Goal: Transaction & Acquisition: Purchase product/service

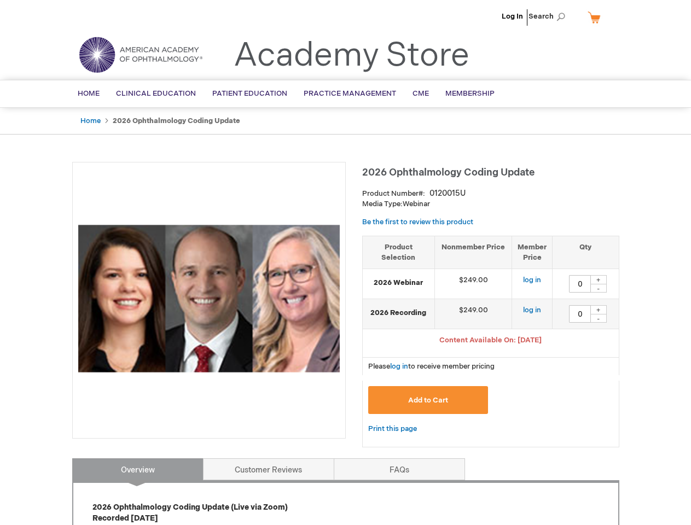
type input "0"
click at [345, 263] on div at bounding box center [209, 300] width 274 height 277
click at [550, 16] on span "Search" at bounding box center [550, 16] width 42 height 22
click at [491, 341] on span "Content Available On: [DATE]" at bounding box center [490, 340] width 102 height 9
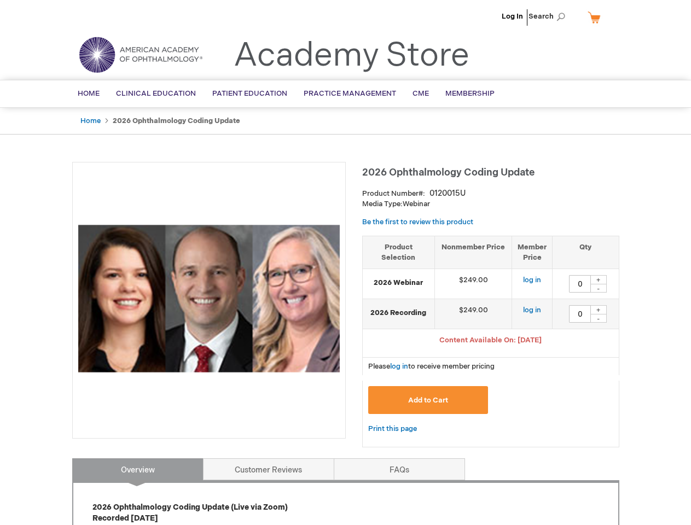
click at [599, 280] on div "+" at bounding box center [598, 279] width 16 height 9
click at [599, 288] on div "-" at bounding box center [598, 288] width 16 height 9
type input "0"
click at [599, 310] on div "+" at bounding box center [598, 309] width 16 height 9
click at [599, 318] on div "-" at bounding box center [598, 318] width 16 height 9
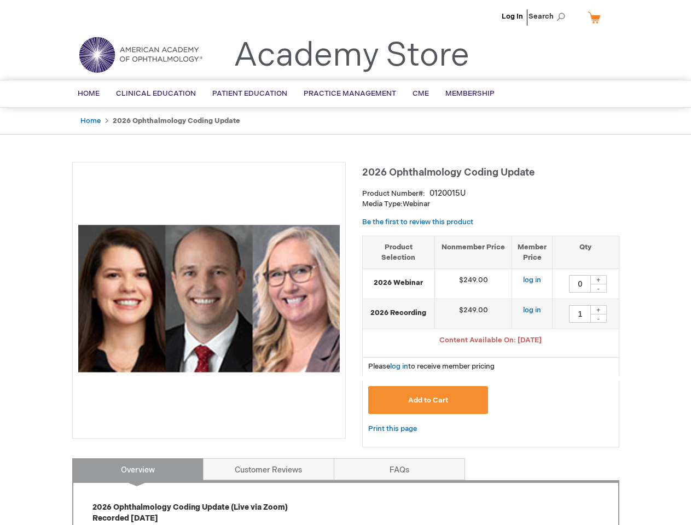
type input "0"
